Goal: Task Accomplishment & Management: Manage account settings

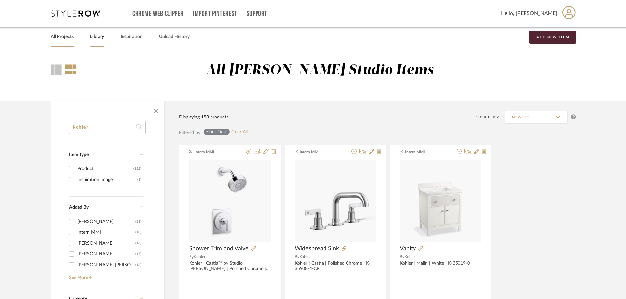
click at [68, 33] on link "All Projects" at bounding box center [62, 37] width 23 height 9
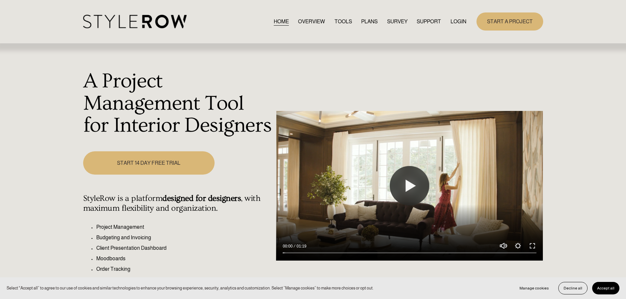
drag, startPoint x: 450, startPoint y: 19, endPoint x: 457, endPoint y: 40, distance: 22.1
click at [450, 19] on link "LOGIN" at bounding box center [458, 21] width 16 height 9
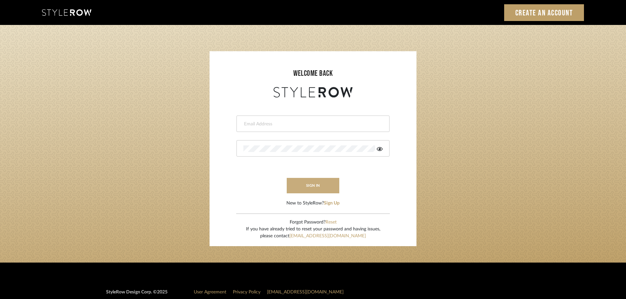
type input "ahood@marikameyer.com"
click at [308, 189] on button "sign in" at bounding box center [313, 185] width 53 height 15
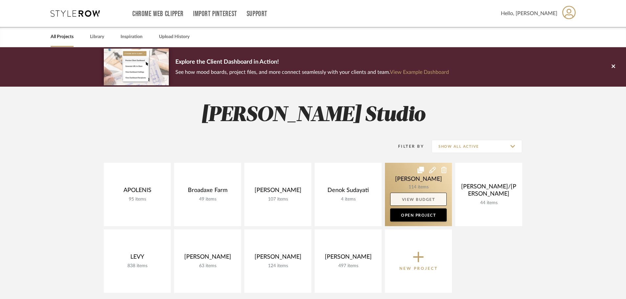
click at [402, 195] on link "View Budget" at bounding box center [418, 199] width 56 height 13
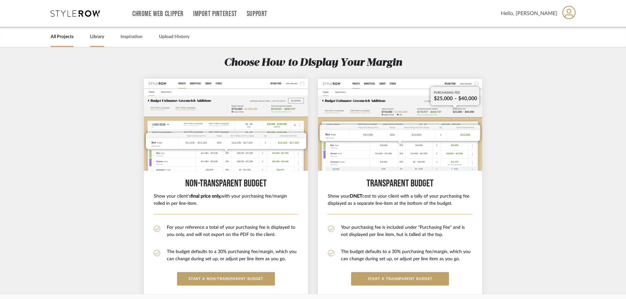
click at [98, 33] on link "Library" at bounding box center [97, 37] width 14 height 9
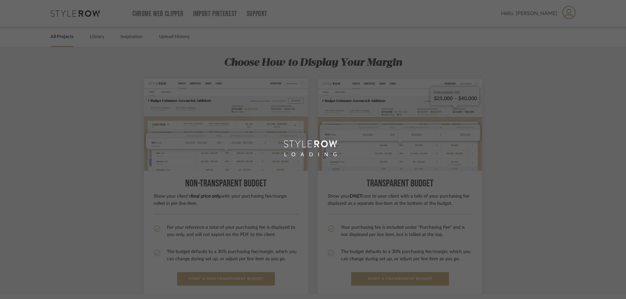
click at [69, 37] on div "LOADING" at bounding box center [313, 149] width 626 height 299
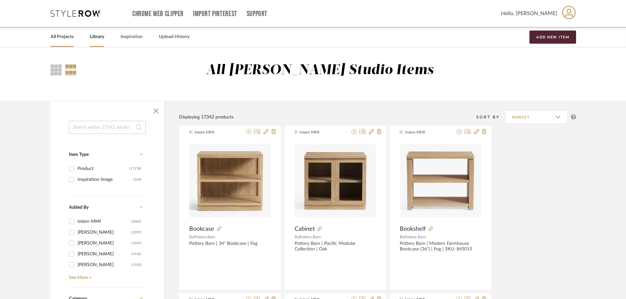
click at [56, 37] on link "All Projects" at bounding box center [62, 37] width 23 height 9
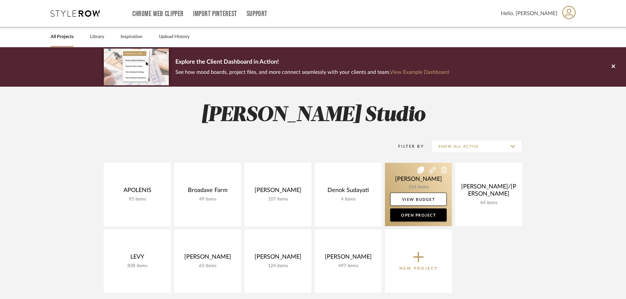
click at [429, 180] on link at bounding box center [418, 194] width 67 height 63
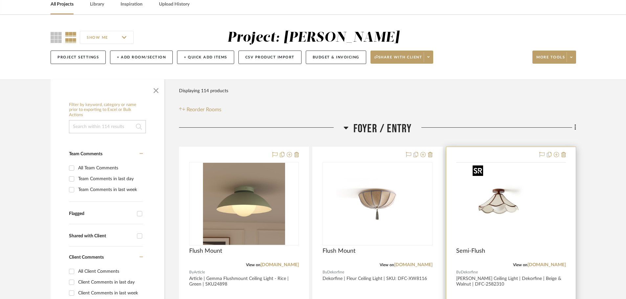
scroll to position [33, 0]
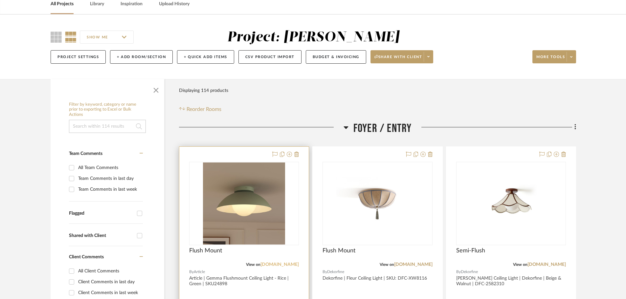
click at [293, 265] on link "article.com" at bounding box center [279, 264] width 38 height 5
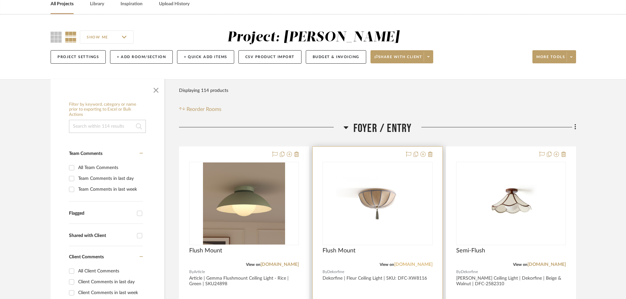
click at [414, 264] on link "dekorfine.com" at bounding box center [413, 264] width 38 height 5
click at [431, 153] on icon at bounding box center [430, 154] width 5 height 5
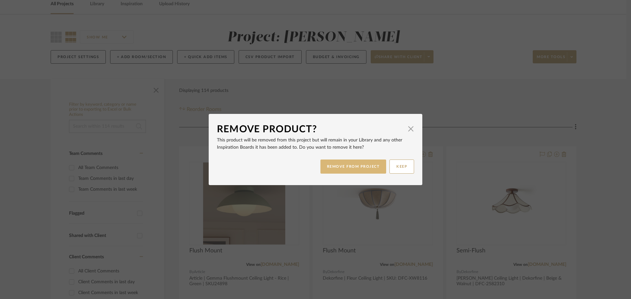
click at [370, 170] on button "REMOVE FROM PROJECT" at bounding box center [353, 167] width 66 height 14
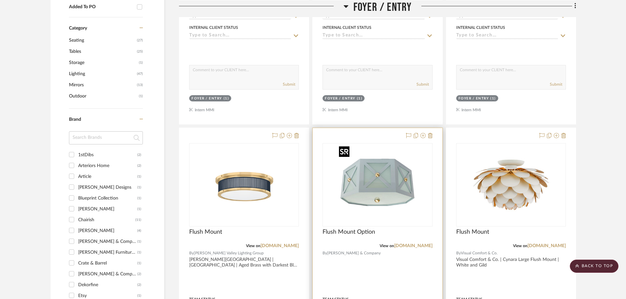
scroll to position [361, 0]
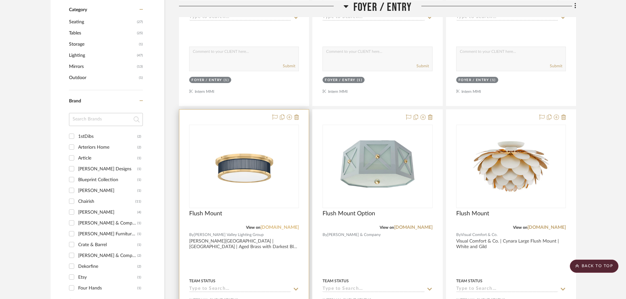
click at [291, 226] on link "hvlgroup.com" at bounding box center [279, 227] width 38 height 5
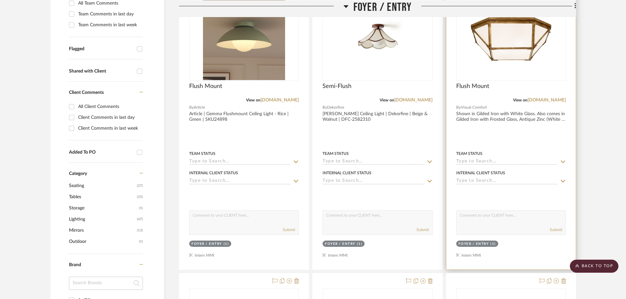
scroll to position [197, 0]
click at [545, 101] on link "visualcomfort.com" at bounding box center [546, 100] width 38 height 5
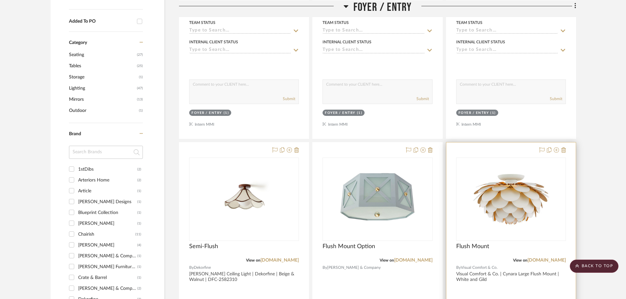
scroll to position [361, 0]
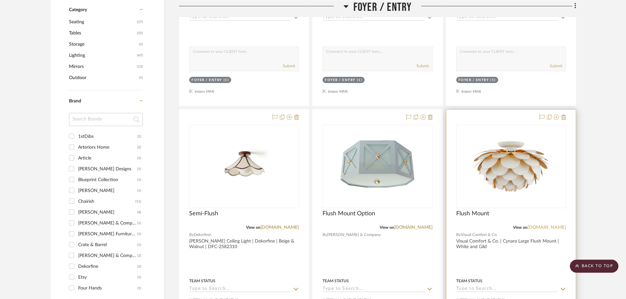
click at [549, 228] on link "visualcomfort.com" at bounding box center [546, 227] width 38 height 5
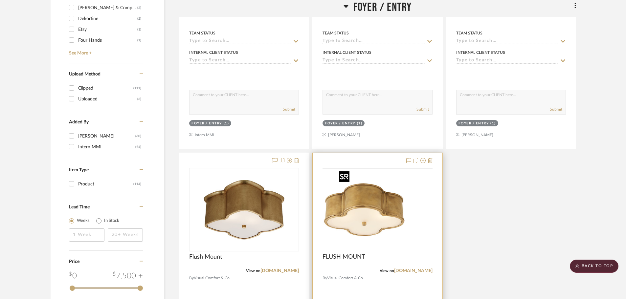
scroll to position [624, 0]
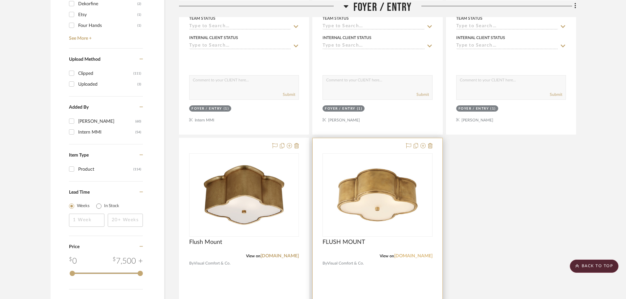
click at [413, 257] on link "visualcomfort.com" at bounding box center [413, 256] width 38 height 5
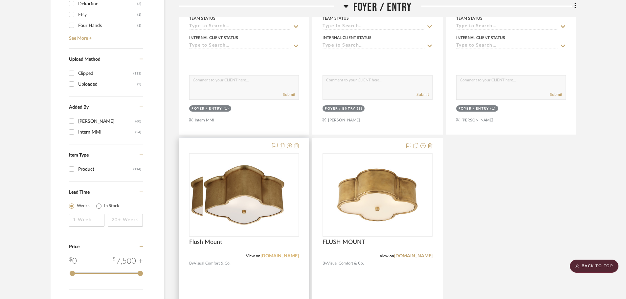
click at [283, 254] on link "visualcomfort.com" at bounding box center [279, 256] width 38 height 5
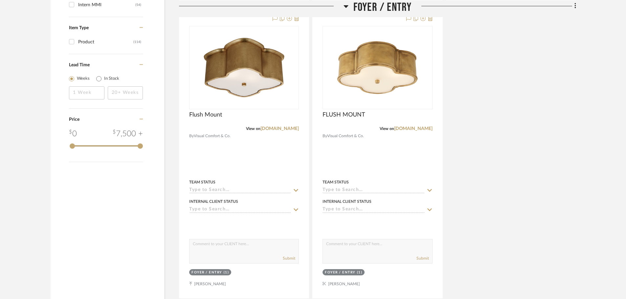
scroll to position [854, 0]
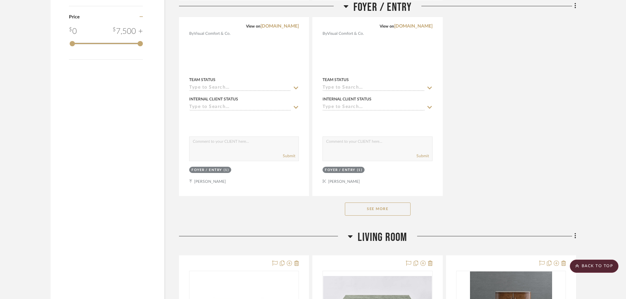
click at [401, 204] on button "See More" at bounding box center [378, 209] width 66 height 13
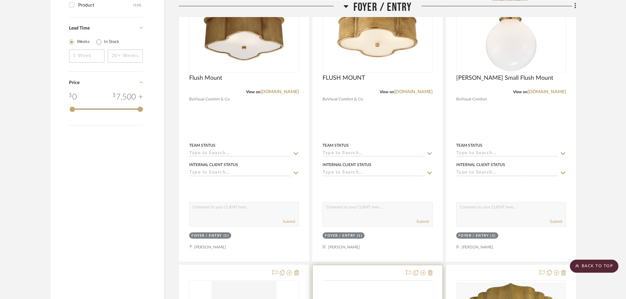
scroll to position [887, 0]
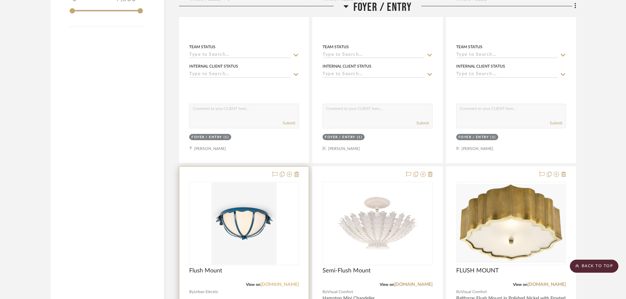
click at [290, 283] on link "urbanelectric.com" at bounding box center [279, 284] width 38 height 5
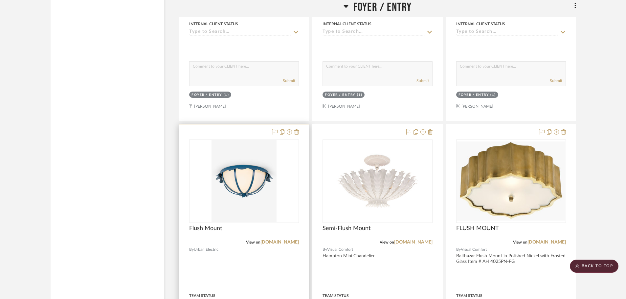
scroll to position [1018, 0]
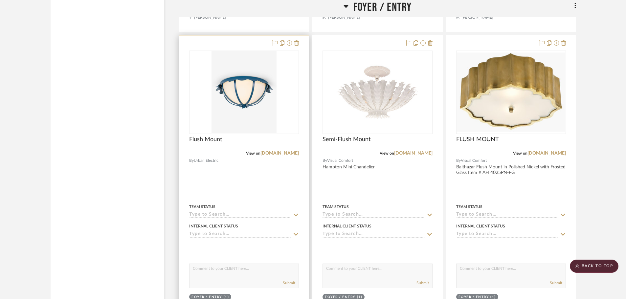
click at [236, 188] on div at bounding box center [243, 178] width 129 height 287
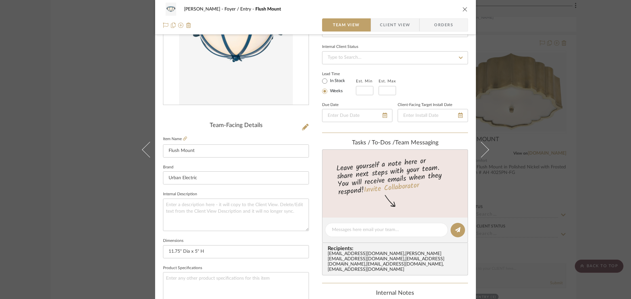
scroll to position [99, 0]
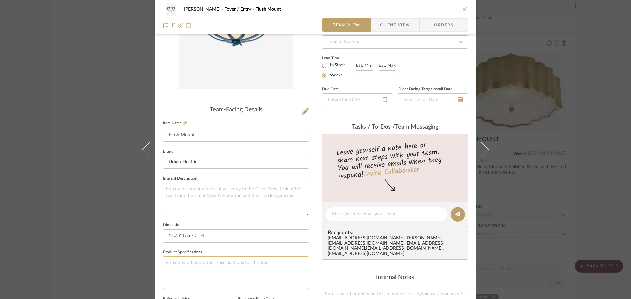
click at [202, 266] on textarea at bounding box center [236, 272] width 146 height 33
type textarea "Socket:"
type textarea "Socket: 2 - E12 Candelabra Wattage: 2 - 25"
type textarea "Socket: 2 - E12 Candelabra Wattage: 2 - 25 Finish: Various"
click at [203, 278] on textarea "Socket: 2 - E12 Candelabra Wattage: 2 - 25 Finish: Various" at bounding box center [236, 272] width 146 height 33
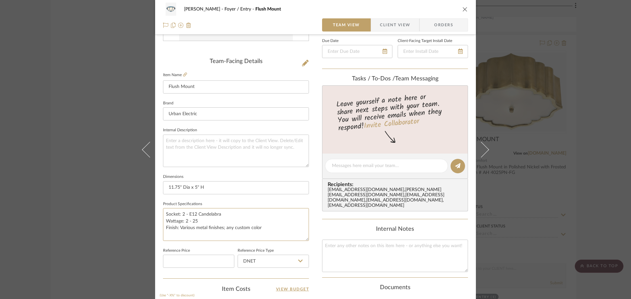
scroll to position [197, 0]
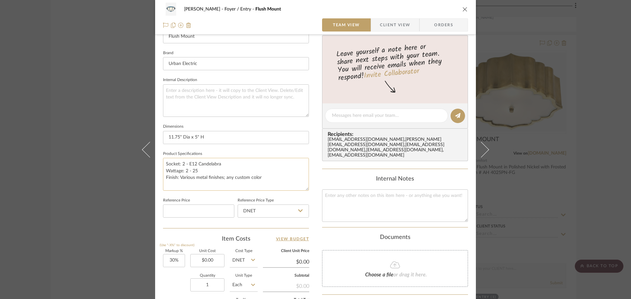
click at [241, 182] on textarea "Socket: 2 - E12 Candelabra Wattage: 2 - 25 Finish: Various metal finishes; any …" at bounding box center [236, 174] width 146 height 33
type textarea "Socket: 2 - E12 Candelabra Wattage: 2 - 25 Finish: Various metal finishes; any …"
click at [388, 28] on span "Client View" at bounding box center [395, 24] width 30 height 13
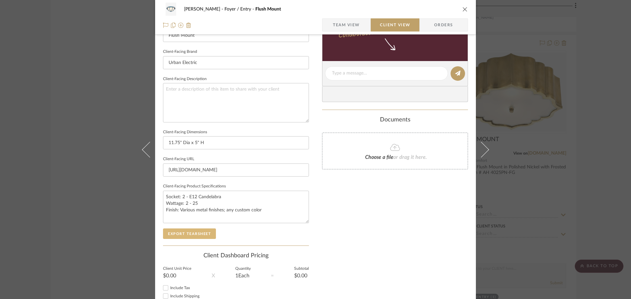
click at [197, 232] on button "Export Tearsheet" at bounding box center [189, 234] width 53 height 11
click at [529, 64] on div "DOOLEY Foyer / Entry Flush Mount Team View Client View Orders Client-Facing Det…" at bounding box center [315, 149] width 631 height 299
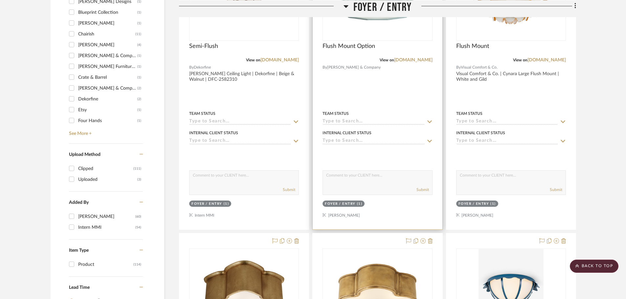
scroll to position [442, 0]
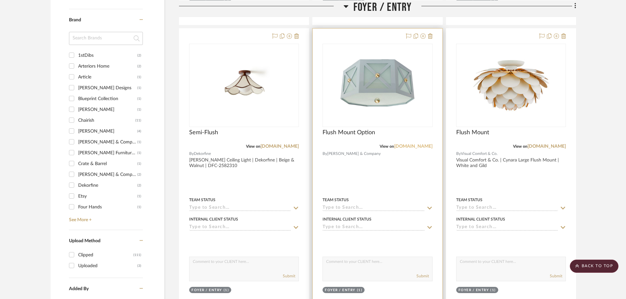
click at [397, 145] on link "coleenandcompany.com" at bounding box center [413, 146] width 38 height 5
click at [369, 178] on div at bounding box center [377, 172] width 129 height 287
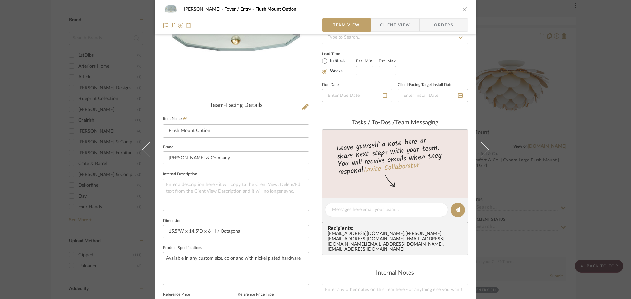
scroll to position [131, 0]
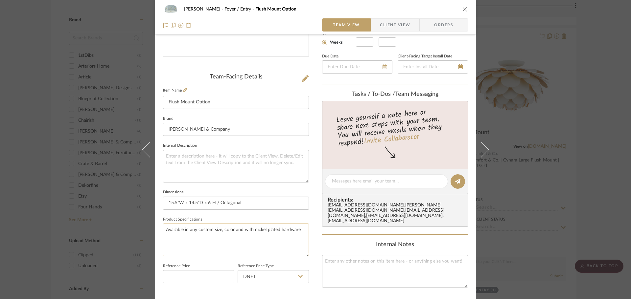
click at [208, 232] on textarea "Available in any custom size, color and with nickel plated hardware" at bounding box center [236, 240] width 146 height 33
click at [164, 230] on textarea "Available in any custom size, color and with nickel plated hardware" at bounding box center [236, 240] width 146 height 33
type textarea "Socket: Wattage: Available in any custom size, color and with nickel plated har…"
type textarea "Socket: 3 - E12 Candelabra Wattage: 3 - 40 watt Available in any custom size, c…"
drag, startPoint x: 242, startPoint y: 243, endPoint x: 300, endPoint y: 245, distance: 57.5
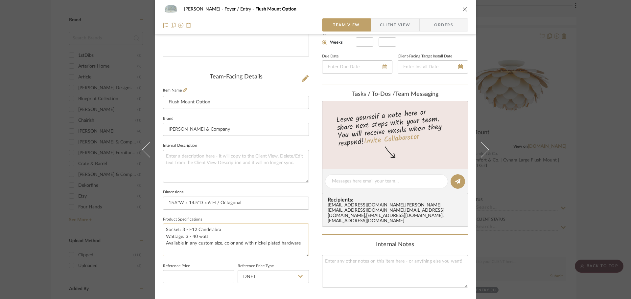
click at [300, 245] on textarea "Socket: 3 - E12 Candelabra Wattage: 3 - 40 watt Available in any custom size, c…" at bounding box center [236, 240] width 146 height 33
click at [301, 246] on textarea "Socket: 3 - E12 Candelabra Wattage: 3 - 40 watt Available in any custom size, c…" at bounding box center [236, 240] width 146 height 33
click at [235, 174] on textarea at bounding box center [236, 166] width 146 height 33
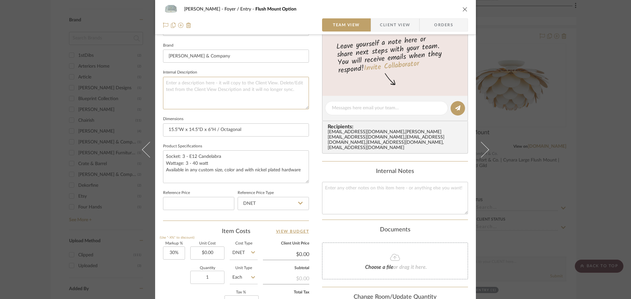
scroll to position [99, 0]
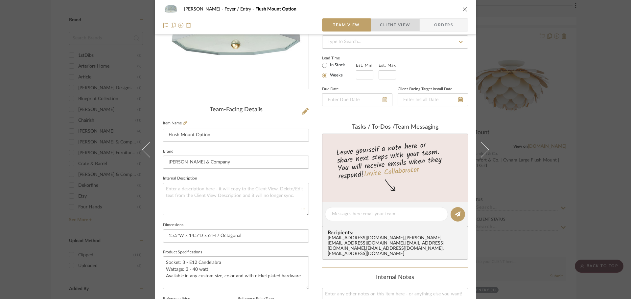
drag, startPoint x: 387, startPoint y: 20, endPoint x: 388, endPoint y: 32, distance: 11.3
click at [386, 20] on span "Client View" at bounding box center [395, 24] width 30 height 13
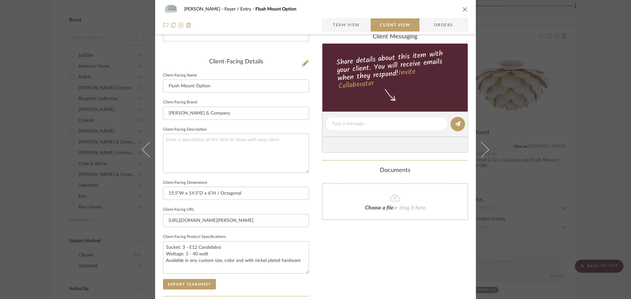
scroll to position [197, 0]
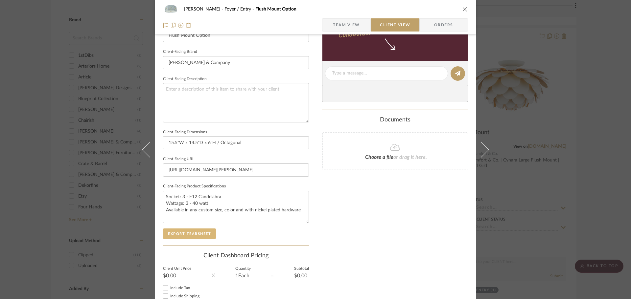
click at [201, 234] on button "Export Tearsheet" at bounding box center [189, 234] width 53 height 11
click at [560, 115] on div "DOOLEY Foyer / Entry Flush Mount Option Team View Client View Orders Client-Fac…" at bounding box center [315, 149] width 631 height 299
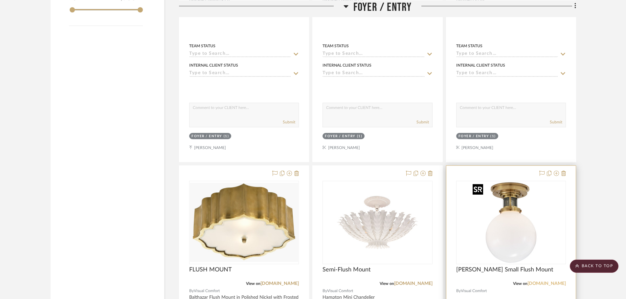
scroll to position [1001, 0]
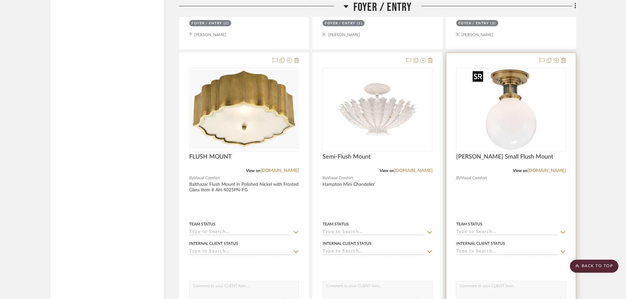
click at [535, 143] on img "0" at bounding box center [511, 110] width 82 height 82
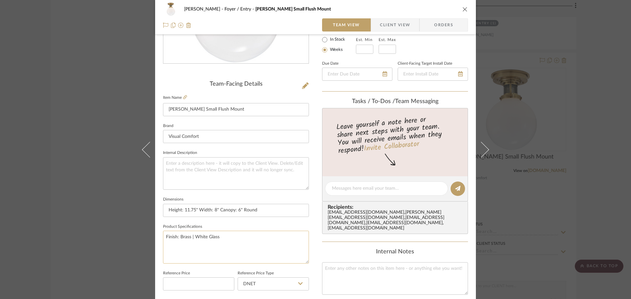
scroll to position [131, 0]
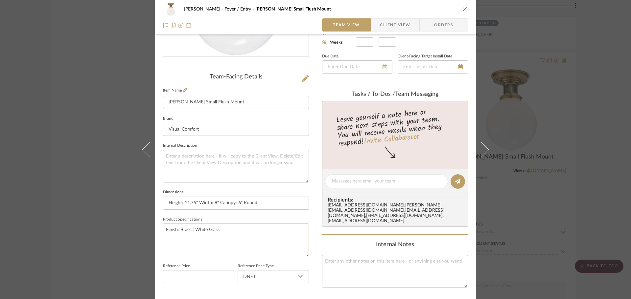
click at [163, 230] on textarea "Finish: Brass | White Glass" at bounding box center [236, 240] width 146 height 33
click at [182, 230] on textarea "Finish: Brass | White Glass" at bounding box center [236, 240] width 146 height 33
click at [182, 230] on textarea "Socket: Wattage: Finish: Brass | White Glass" at bounding box center [236, 240] width 146 height 33
type textarea "Socket: Wattage: Finish: Brass | White Glass"
click at [183, 91] on icon at bounding box center [185, 90] width 4 height 4
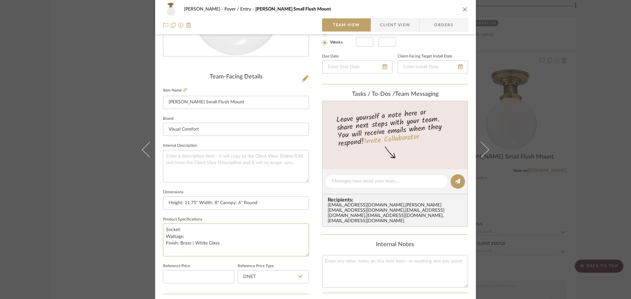
drag, startPoint x: 186, startPoint y: 235, endPoint x: 158, endPoint y: 228, distance: 29.0
click at [158, 228] on div "DOOLEY Foyer / Entry McCarren Small Flush Mount Team View Client View Orders Te…" at bounding box center [315, 177] width 321 height 607
paste textarea "E26 Keyless Wattage: 60 A15"
click at [181, 230] on textarea "Socket: E26 Keyless Wattage: 60 A15 Finish: Brass | White Glass" at bounding box center [236, 240] width 146 height 33
click at [205, 242] on textarea "Socket: E26 Keyless Wattage: 60 A15 Finish: Brass | White Glass" at bounding box center [236, 240] width 146 height 33
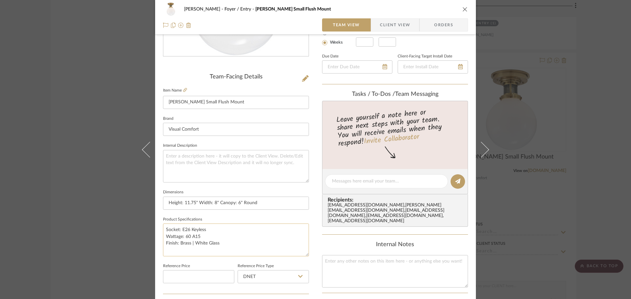
click at [207, 237] on textarea "Socket: E26 Keyless Wattage: 60 A15 Finish: Brass | White Glass" at bounding box center [236, 240] width 146 height 33
type textarea "Socket: E26 Keyless Wattage: 60 A15 Finish: Brass | White Glass"
click at [234, 256] on sr-form-field "Product Specifications Socket: E26 Keyless Wattage: 60 A15 Finish: Brass | Whit…" at bounding box center [236, 238] width 146 height 47
click at [233, 252] on textarea "Socket: E26 Keyless Wattage: 60 A15 Finish: Brass | White Glass" at bounding box center [236, 240] width 146 height 33
click at [247, 169] on textarea at bounding box center [236, 166] width 146 height 33
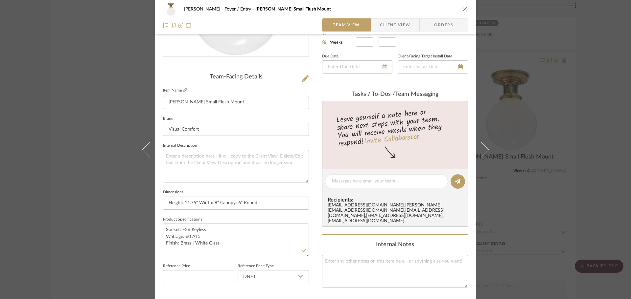
click at [387, 27] on span "Client View" at bounding box center [395, 24] width 30 height 13
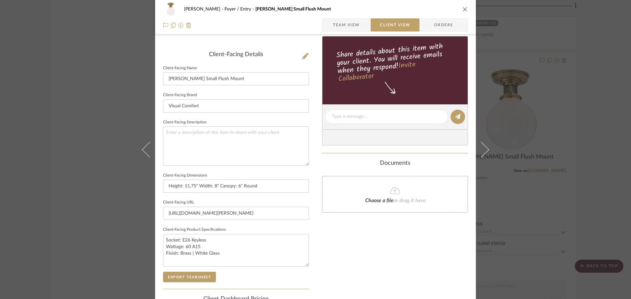
scroll to position [164, 0]
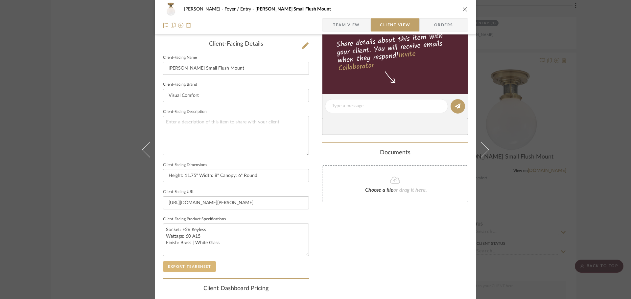
click at [186, 268] on button "Export Tearsheet" at bounding box center [189, 266] width 53 height 11
click at [554, 144] on div "DOOLEY Foyer / Entry McCarren Small Flush Mount Team View Client View Orders Cl…" at bounding box center [315, 149] width 631 height 299
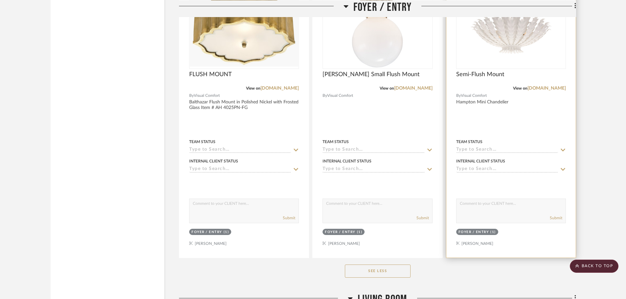
scroll to position [1001, 0]
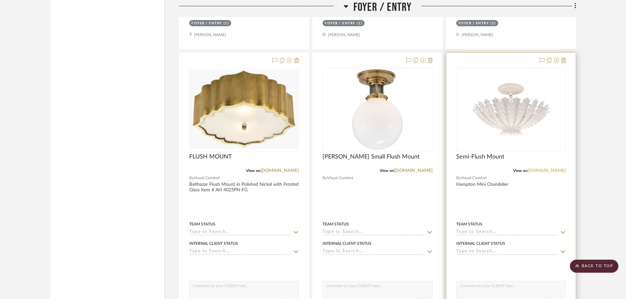
click at [540, 171] on link "visualcomfort.com" at bounding box center [546, 170] width 38 height 5
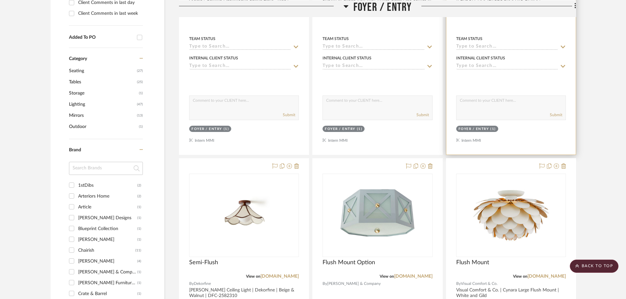
scroll to position [311, 0]
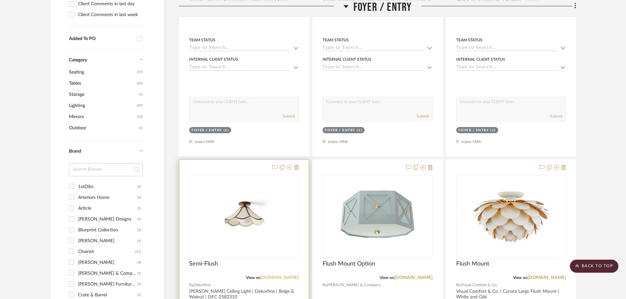
click at [288, 278] on link "dekorfine.com" at bounding box center [279, 278] width 38 height 5
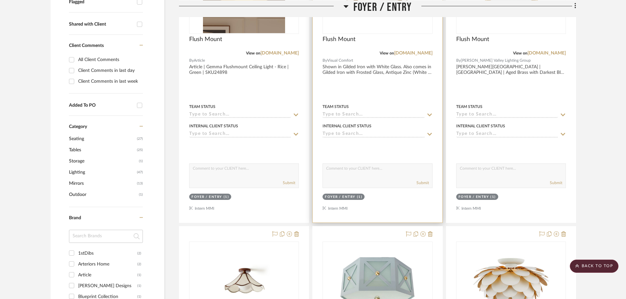
scroll to position [180, 0]
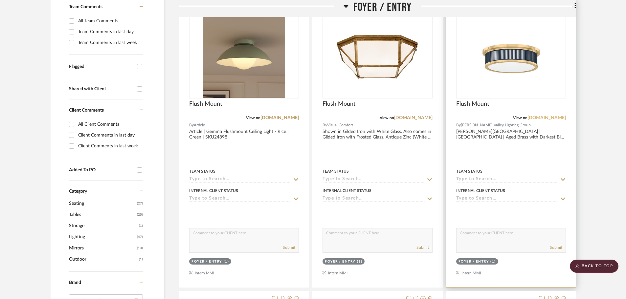
click at [545, 118] on link "hvlgroup.com" at bounding box center [546, 118] width 38 height 5
click at [492, 87] on img "0" at bounding box center [511, 57] width 82 height 82
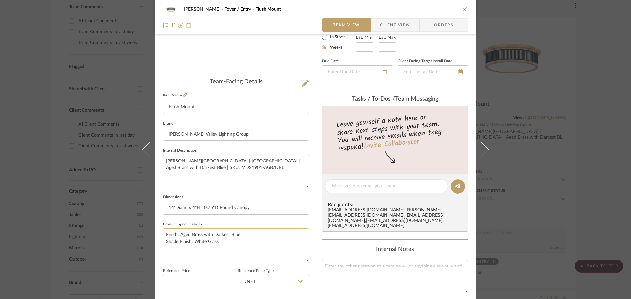
scroll to position [164, 0]
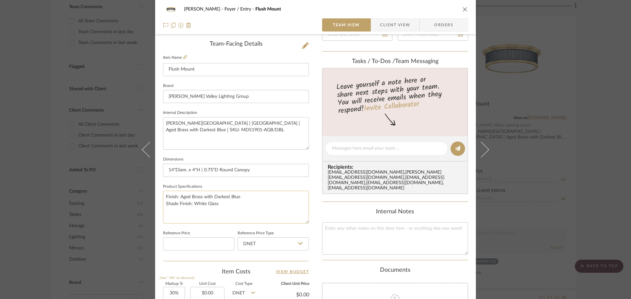
click at [163, 199] on textarea "Finish: Aged Brass with Darkest Blue Shade Finish: White Glass" at bounding box center [236, 207] width 146 height 33
type textarea "Finish: Aged Brass with Darkest Blue Shade Finish: White Glass"
click at [380, 29] on span "Client View" at bounding box center [395, 24] width 30 height 13
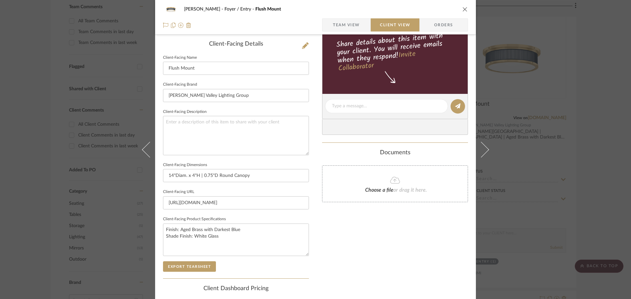
click at [345, 27] on span "Team View" at bounding box center [346, 24] width 27 height 13
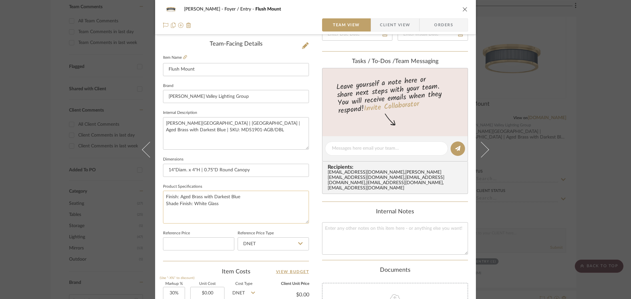
click at [163, 194] on textarea "Finish: Aged Brass with Darkest Blue Shade Finish: White Glass" at bounding box center [236, 207] width 146 height 33
click at [164, 196] on textarea "Finish: Aged Brass with Darkest Blue Shade Finish: White Glass" at bounding box center [236, 207] width 146 height 33
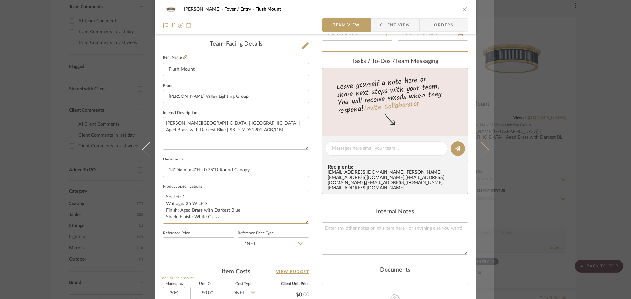
type textarea "Socket: 1 Wattage: 26 W LED Finish: Aged Brass with Darkest Blue Shade Finish: …"
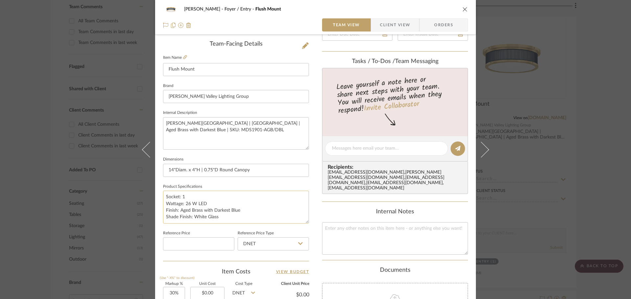
click at [190, 197] on textarea "Socket: 1 Wattage: 26 W LED Finish: Aged Brass with Darkest Blue Shade Finish: …" at bounding box center [236, 207] width 146 height 33
click at [207, 201] on textarea "Socket: 1 Integrated LED Wattage: 26 W LED Finish: Aged Brass with Darkest Blue…" at bounding box center [236, 207] width 146 height 33
type textarea "Socket: 1 Integrated LED Wattage: 26 W LED Finish: Aged Brass with Darkest Blue…"
click at [202, 203] on textarea "Socket: 1 Integrated LED Wattage: 26 W LED Finish: Aged Brass with Darkest Blue…" at bounding box center [236, 207] width 146 height 33
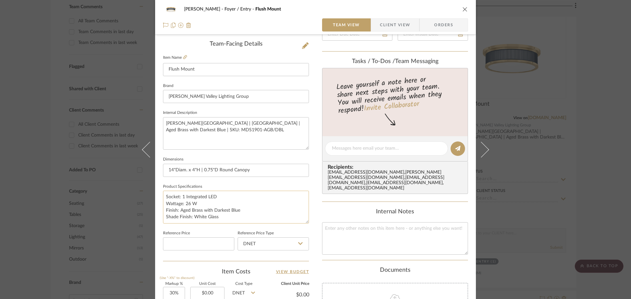
drag, startPoint x: 233, startPoint y: 218, endPoint x: 316, endPoint y: 198, distance: 84.7
click at [233, 217] on textarea "Socket: 1 Integrated LED Wattage: 26 W Finish: Aged Brass with Darkest Blue Sha…" at bounding box center [236, 207] width 146 height 33
type textarea "Socket: 1 Integrated LED Wattage: 26 W Finish: Aged Brass with Darkest Blue Sha…"
click at [386, 28] on span "Client View" at bounding box center [395, 24] width 30 height 13
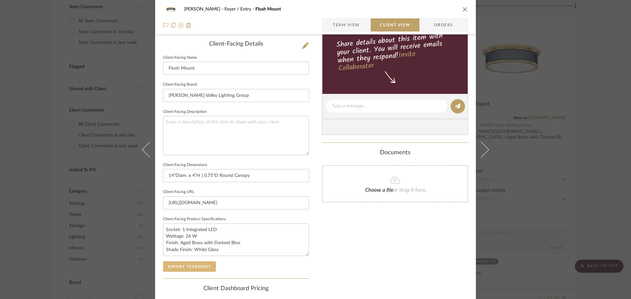
click at [187, 269] on button "Export Tearsheet" at bounding box center [189, 266] width 53 height 11
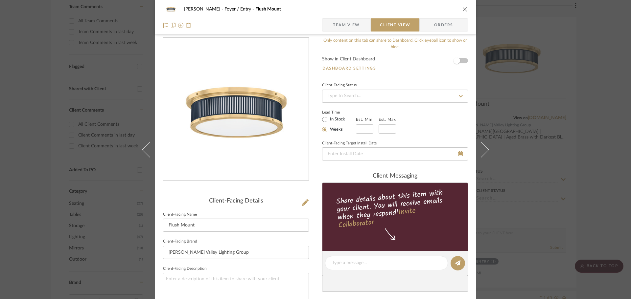
scroll to position [0, 0]
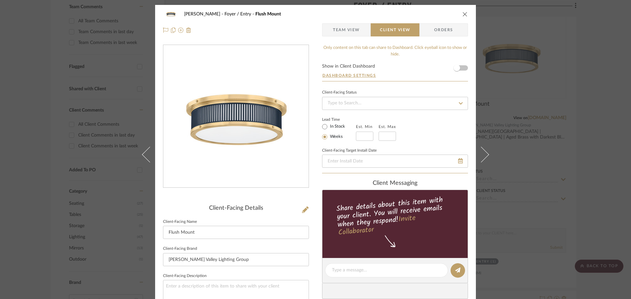
click at [574, 98] on div "DOOLEY Foyer / Entry Flush Mount Team View Client View Orders Client-Facing Det…" at bounding box center [315, 149] width 631 height 299
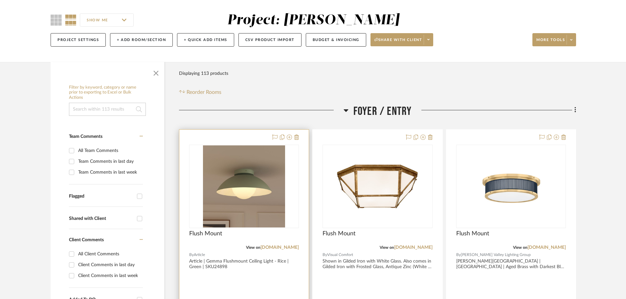
scroll to position [131, 0]
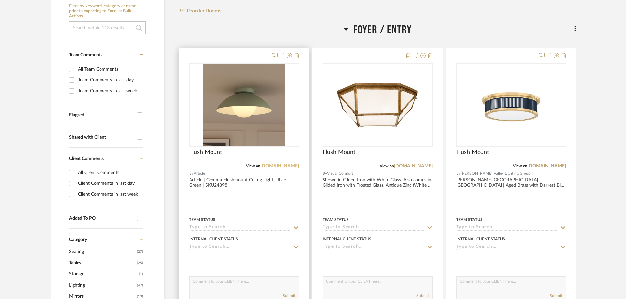
click at [287, 166] on link "article.com" at bounding box center [279, 166] width 38 height 5
click at [213, 105] on img "0" at bounding box center [244, 105] width 82 height 82
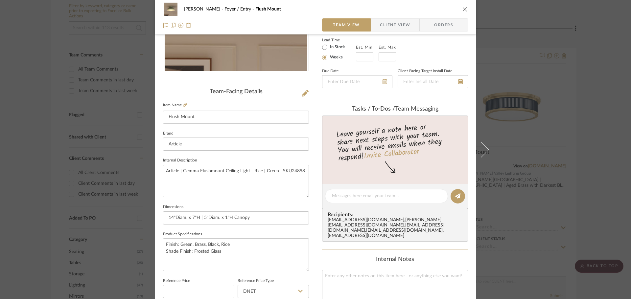
scroll to position [230, 0]
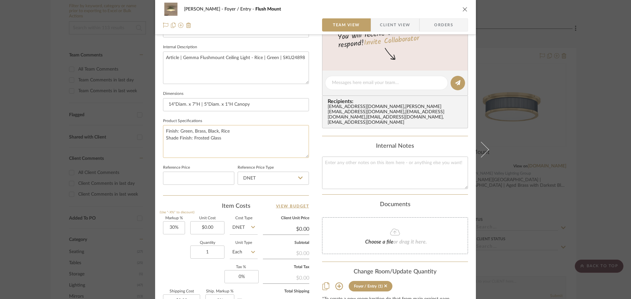
click at [186, 140] on textarea "Finish: Green, Brass, Black, Rice Shade Finish: Frosted Glass" at bounding box center [236, 141] width 146 height 33
click at [164, 131] on textarea "Finish: Green, Brass, Black, Rice Shade Finish: Frosted Glass" at bounding box center [236, 141] width 146 height 33
type textarea "Finish: Green, Brass, Black, Rice Shade Finish: Frosted Glass"
click at [168, 125] on textarea "Finish: Green, Brass, Black, Rice Shade Finish: Frosted Glass" at bounding box center [236, 141] width 146 height 33
click at [163, 130] on textarea "Finish: Green, Brass, Black, Rice Shade Finish: Frosted Glass" at bounding box center [236, 141] width 146 height 33
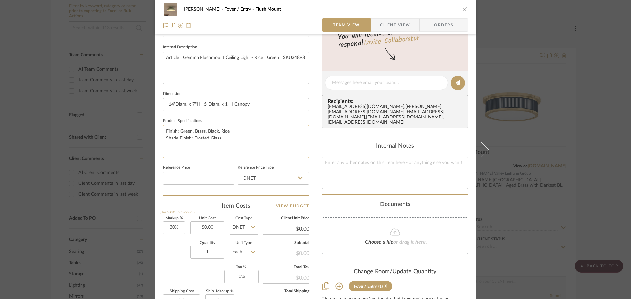
paste textarea "E26 4W LED bulb included"
click at [163, 130] on textarea "E26 4W LED bulb included Finish: Green, Brass, Black, Rice Shade Finish: Froste…" at bounding box center [236, 141] width 146 height 33
click at [234, 131] on textarea "Socket: E26 4W LED bulb included Finish: Green, Brass, Black, Rice Shade Finish…" at bounding box center [236, 141] width 146 height 33
click at [179, 130] on textarea "Socket: E26 4W LED bulb included Finish: Green, Brass, Black, Rice Shade Finish…" at bounding box center [236, 141] width 146 height 33
click at [195, 131] on textarea "Socket: 1 - E26 4W LED bulb included Finish: Green, Brass, Black, Rice Shade Fi…" at bounding box center [236, 141] width 146 height 33
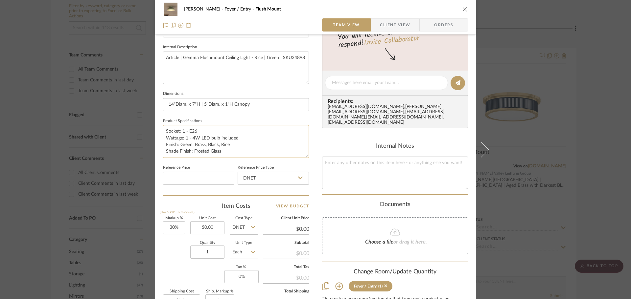
drag, startPoint x: 233, startPoint y: 137, endPoint x: 209, endPoint y: 139, distance: 24.4
click at [209, 139] on textarea "Socket: 1 - E26 Wattage: 1 - 4W LED bulb included Finish: Green, Brass, Black, …" at bounding box center [236, 141] width 146 height 33
click at [227, 147] on textarea "Socket: 1 - E26 Wattage: 1 - 4W LED Finish: Green, Brass, Black, Rice Shade Fin…" at bounding box center [236, 141] width 146 height 33
click at [212, 142] on textarea "Socket: 1 - E26 Wattage: 1 - 4W LED Finish: Green, Brass, Black, Rice Shade Fin…" at bounding box center [236, 141] width 146 height 33
click at [212, 136] on textarea "Socket: 1 - E26 Wattage: 1 - 4W LED Finish: Green, Brass, Black, Rice Shade Fin…" at bounding box center [236, 141] width 146 height 33
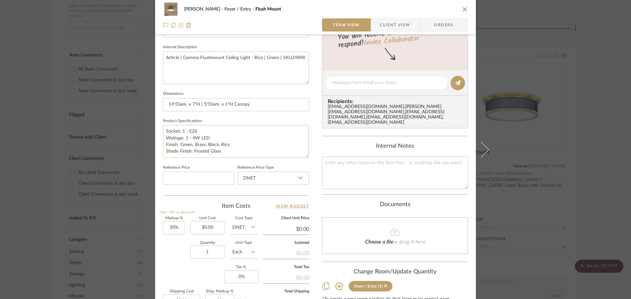
click at [272, 155] on textarea "Socket: 1 - E26 Wattage: 1 - 4W LED Finish: Green, Brass, Black, Rice Shade Fin…" at bounding box center [236, 141] width 146 height 33
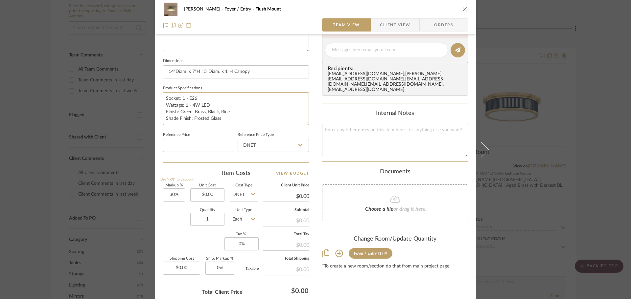
type textarea "Socket: 1 - E26 Wattage: 1 - 4W LED Finish: Green, Brass, Black, Rice Shade Fin…"
click at [380, 25] on span "Client View" at bounding box center [395, 24] width 30 height 13
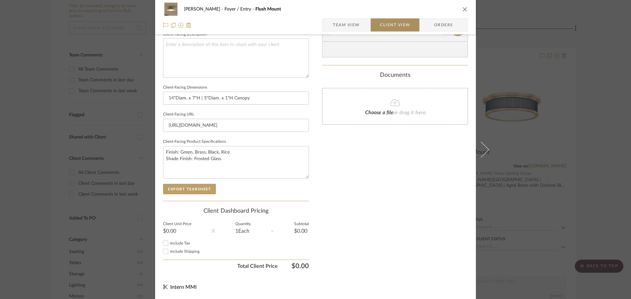
scroll to position [242, 0]
type textarea "Socket: 1 - E26 Wattage: 1 - 4W LED Finish: Green, Brass, Black, Rice Shade Fin…"
click at [198, 187] on button "Export Tearsheet" at bounding box center [189, 189] width 53 height 11
click at [539, 99] on div "DOOLEY Foyer / Entry Flush Mount Team View Client View Orders Client-Facing Det…" at bounding box center [315, 149] width 631 height 299
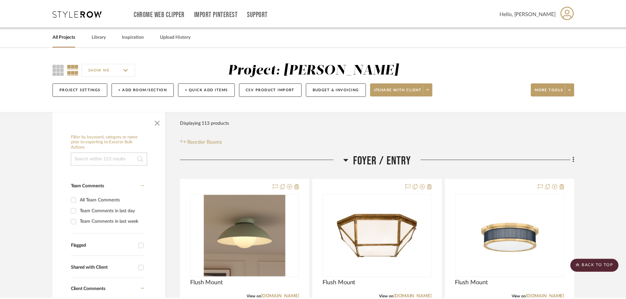
scroll to position [131, 0]
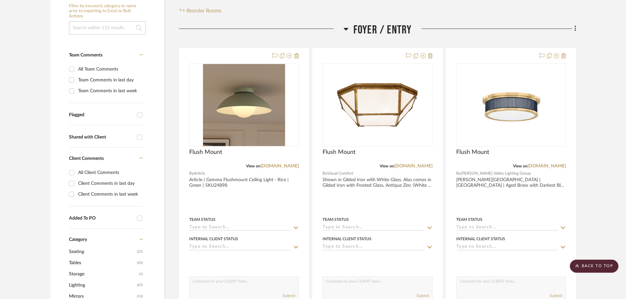
click at [344, 30] on icon at bounding box center [345, 29] width 5 height 8
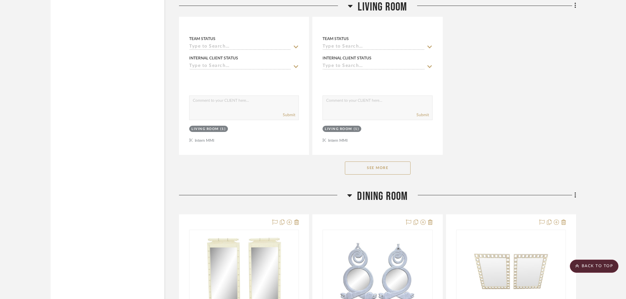
scroll to position [919, 0]
click at [392, 166] on button "See More" at bounding box center [378, 168] width 66 height 13
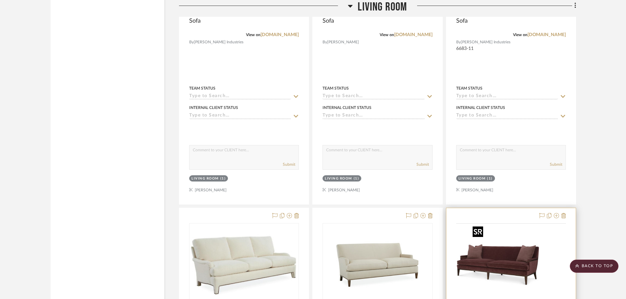
scroll to position [7151, 0]
